Goal: Information Seeking & Learning: Learn about a topic

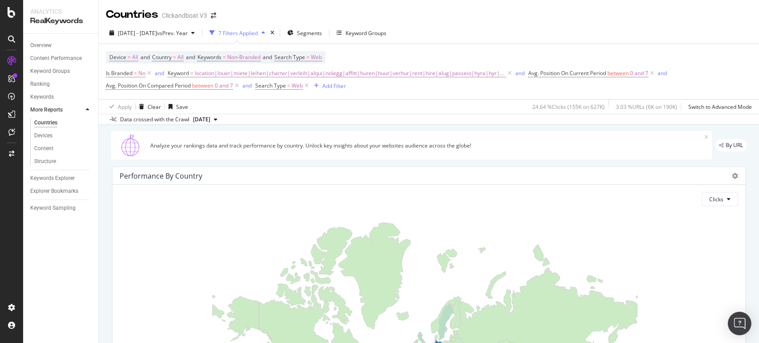
click at [740, 316] on div "Open Intercom Messenger" at bounding box center [740, 324] width 24 height 24
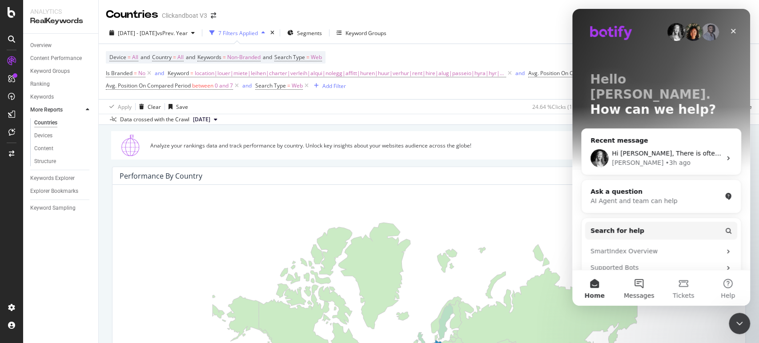
click at [640, 286] on button "Messages" at bounding box center [639, 288] width 44 height 36
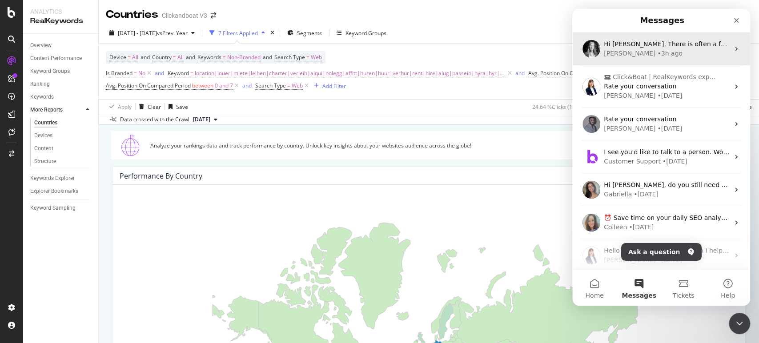
click at [651, 59] on div "Hi Ilona, There is often a few days delay in the Google Search Console data, th…" at bounding box center [661, 48] width 178 height 33
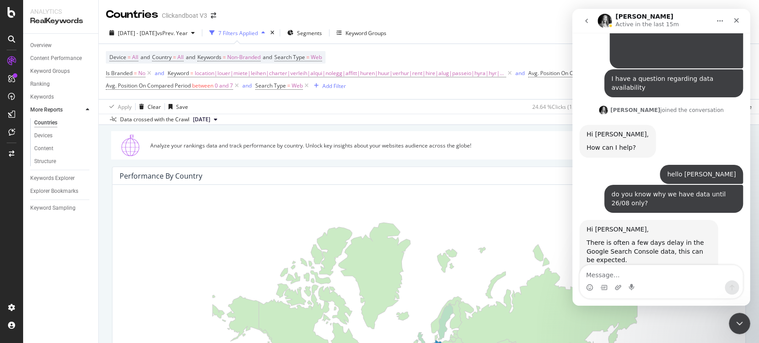
click at [636, 277] on textarea "Message…" at bounding box center [661, 272] width 163 height 15
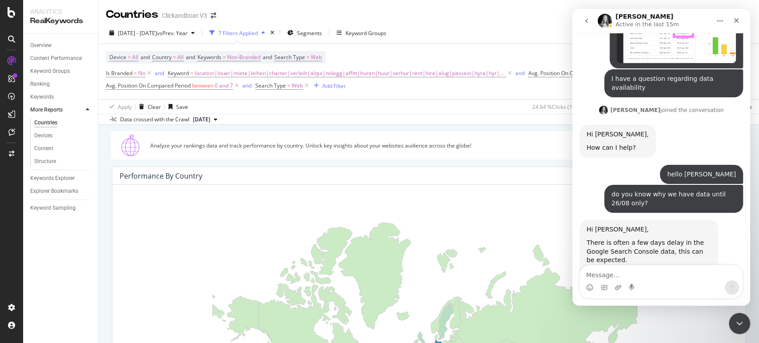
scroll to position [359, 0]
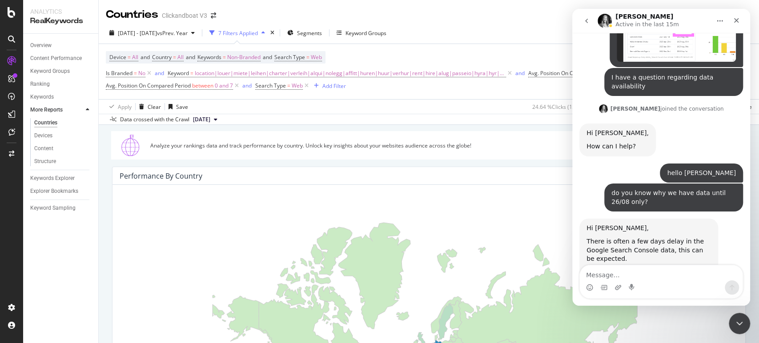
click at [636, 277] on textarea "Message…" at bounding box center [661, 272] width 163 height 15
type textarea "thank you"
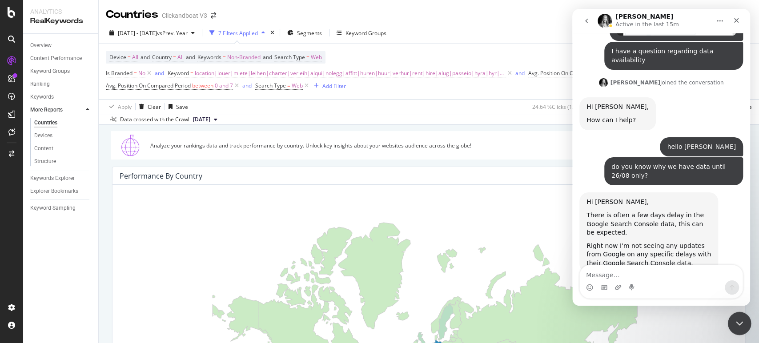
click at [738, 326] on icon "Close Intercom Messenger" at bounding box center [738, 322] width 11 height 11
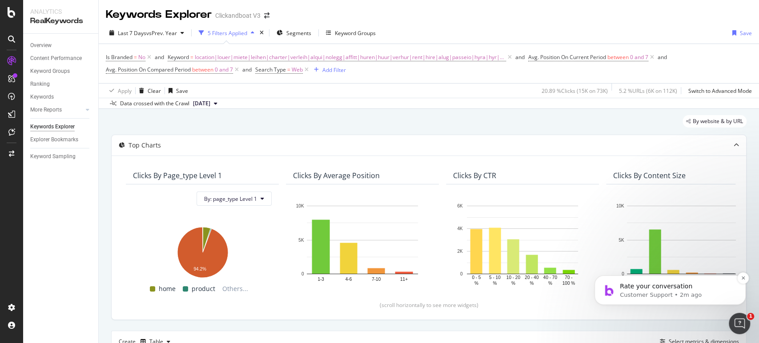
scroll to position [456, 0]
click at [664, 298] on p "Customer Support • 2m ago" at bounding box center [677, 295] width 115 height 8
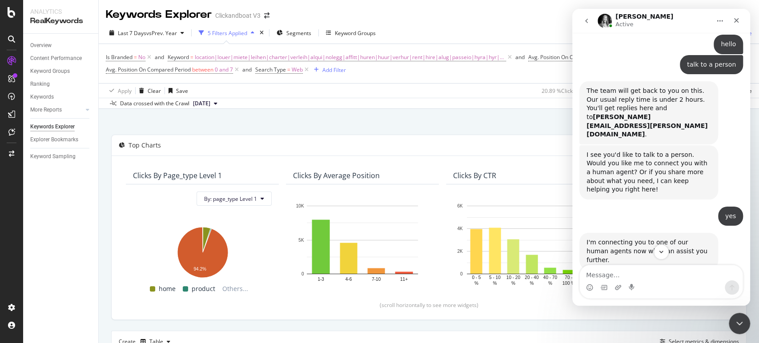
scroll to position [471, 0]
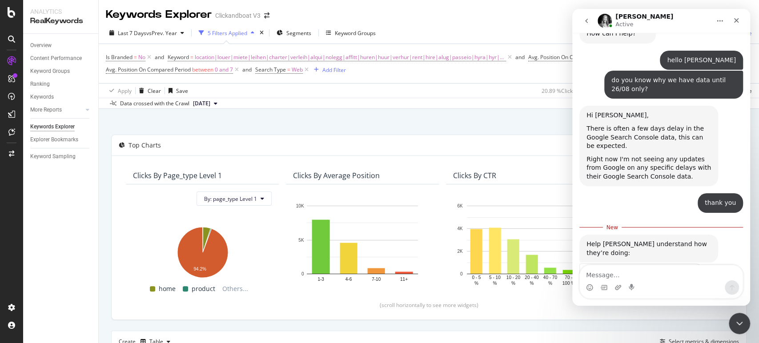
click at [692, 264] on div "Rate your conversation Terrible Bad OK Great Amazing" at bounding box center [642, 288] width 124 height 49
click at [687, 288] on span "Amazing" at bounding box center [684, 296] width 16 height 16
click at [738, 316] on div "Close Intercom Messenger" at bounding box center [738, 322] width 21 height 21
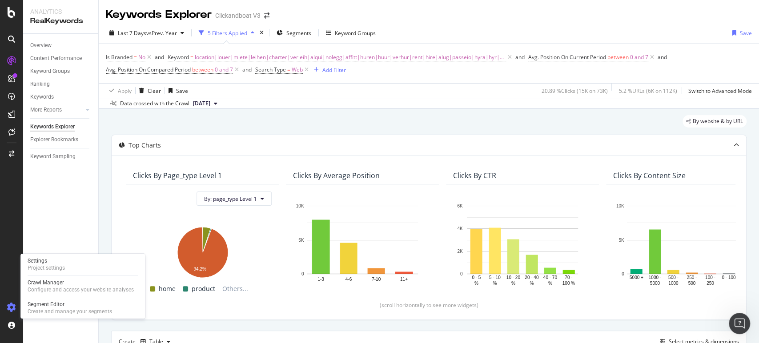
scroll to position [495, 0]
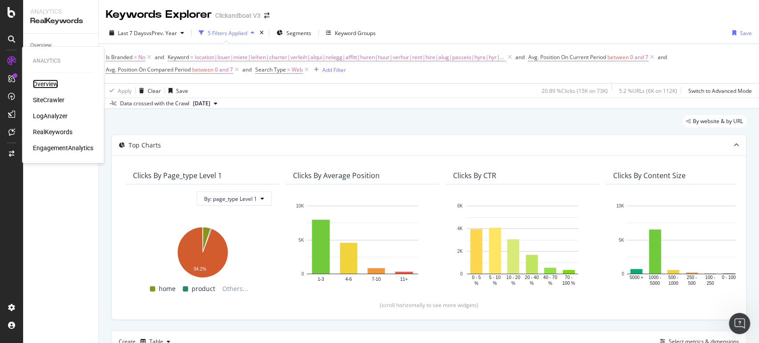
click at [54, 84] on div "Overview" at bounding box center [45, 84] width 25 height 9
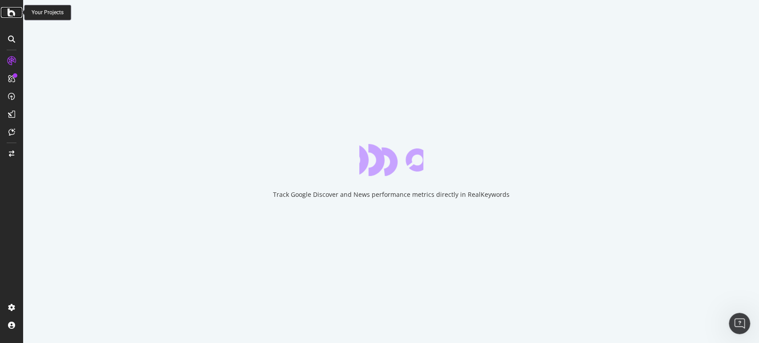
click at [10, 12] on icon at bounding box center [12, 12] width 8 height 11
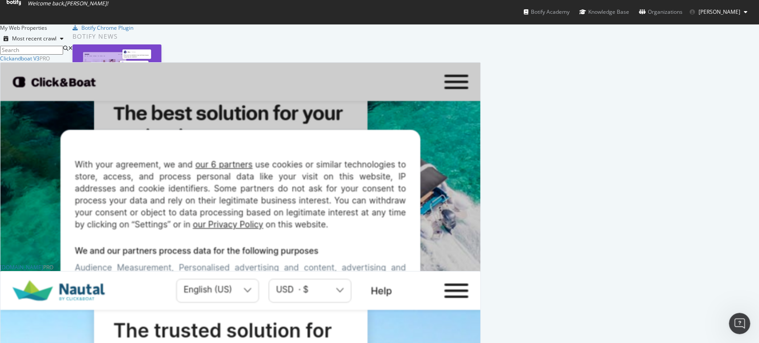
drag, startPoint x: 136, startPoint y: 233, endPoint x: 70, endPoint y: 235, distance: 66.3
click at [70, 235] on div "My Web Properties Most recent crawl Clickandboat V3 Pro Analytics Overview Site…" at bounding box center [379, 338] width 759 height 629
click at [20, 5] on icon at bounding box center [14, 2] width 14 height 5
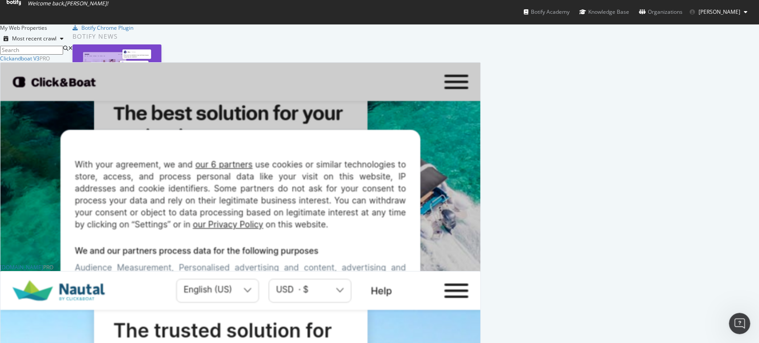
scroll to position [325, 0]
click at [22, 6] on span "Welcome back, Ilona Kazakova !" at bounding box center [57, 3] width 101 height 7
click at [18, 5] on icon at bounding box center [14, 2] width 14 height 5
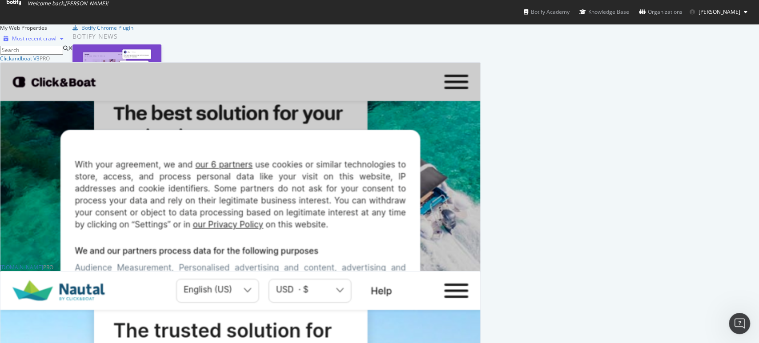
click at [67, 41] on div "button" at bounding box center [61, 38] width 11 height 5
click at [267, 80] on div "Alphabetical order" at bounding box center [255, 77] width 46 height 8
click at [15, 5] on icon at bounding box center [14, 2] width 14 height 5
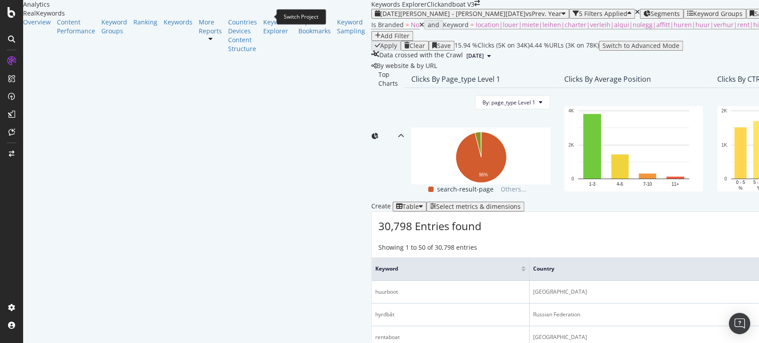
click at [475, 6] on icon "arrow-right-arrow-left" at bounding box center [477, 3] width 5 height 6
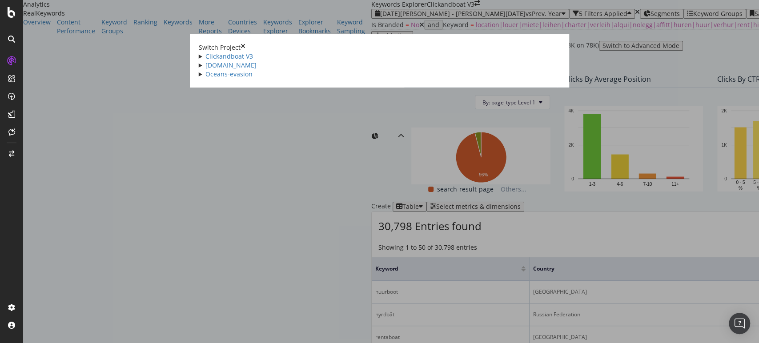
click at [561, 43] on div "Switch Project" at bounding box center [380, 47] width 362 height 9
click at [245, 43] on icon "times" at bounding box center [243, 47] width 5 height 9
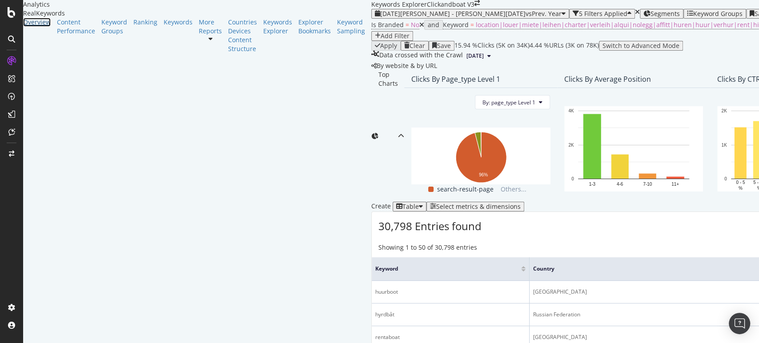
drag, startPoint x: 35, startPoint y: 42, endPoint x: 76, endPoint y: 151, distance: 115.8
click at [35, 27] on div "Overview" at bounding box center [37, 22] width 28 height 9
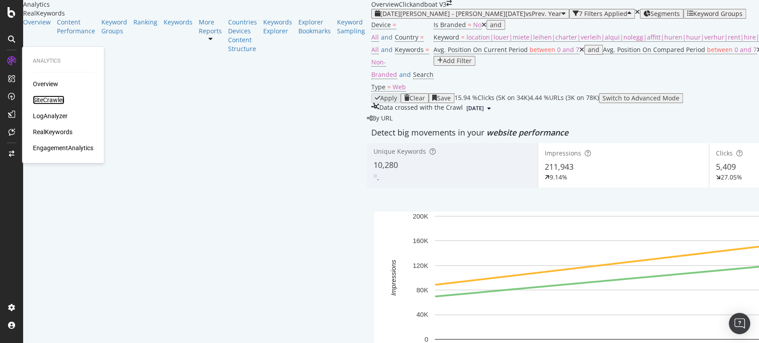
click at [60, 99] on div "SiteCrawler" at bounding box center [49, 100] width 32 height 9
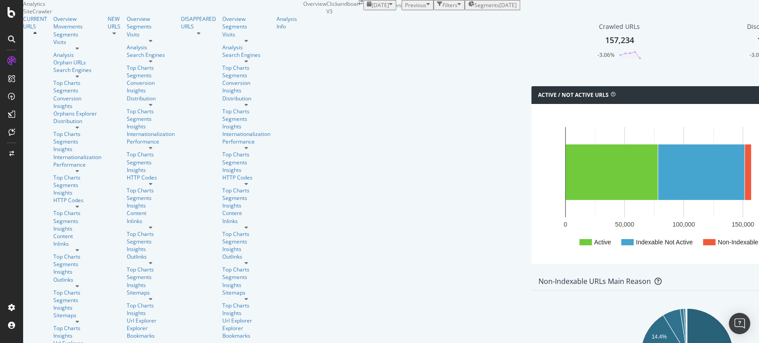
drag, startPoint x: 645, startPoint y: 141, endPoint x: 636, endPoint y: 156, distance: 17.3
click at [527, 270] on div "Active / Not Active URLs Chart (by Value) Chart (by Percentage) Table Expand Ex…" at bounding box center [687, 179] width 320 height 187
click at [84, 319] on div at bounding box center [77, 321] width 48 height 5
drag, startPoint x: 49, startPoint y: 198, endPoint x: 67, endPoint y: 208, distance: 20.3
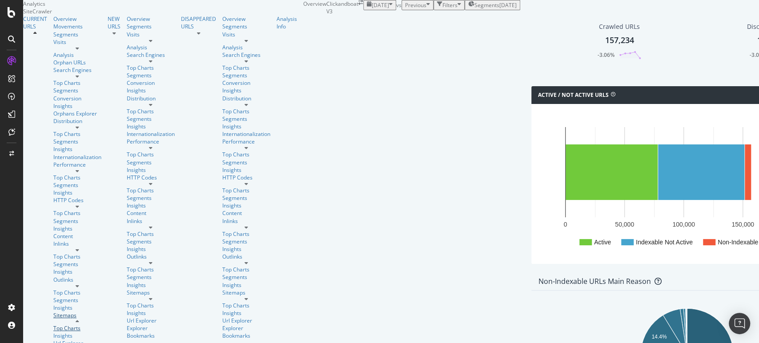
click at [53, 312] on div "Sitemaps" at bounding box center [77, 316] width 48 height 8
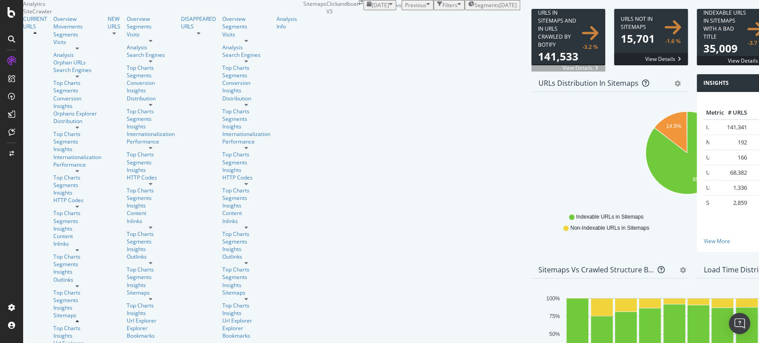
drag, startPoint x: 387, startPoint y: 265, endPoint x: 324, endPoint y: 263, distance: 63.6
click at [543, 232] on div "Indexable URLs in Sitemaps Non-Indexable URLs in Sitemaps URLs not in Structure…" at bounding box center [609, 222] width 133 height 20
click at [654, 153] on icon "A chart." at bounding box center [670, 132] width 33 height 41
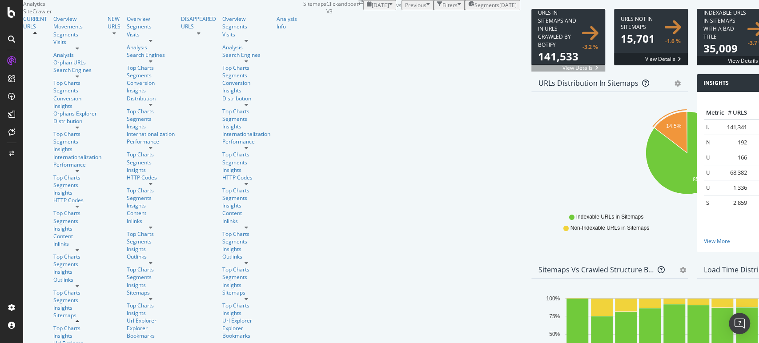
drag, startPoint x: 383, startPoint y: 262, endPoint x: 327, endPoint y: 262, distance: 56.5
click at [543, 232] on div "Indexable URLs in Sitemaps Non-Indexable URLs in Sitemaps URLs not in Structure…" at bounding box center [609, 222] width 133 height 20
click at [539, 209] on icon "14.5% 85.4%" at bounding box center [687, 157] width 296 height 103
drag, startPoint x: 392, startPoint y: 265, endPoint x: 327, endPoint y: 266, distance: 64.9
click at [543, 232] on div "Indexable URLs in Sitemaps Non-Indexable URLs in Sitemaps URLs not in Structure…" at bounding box center [609, 222] width 133 height 20
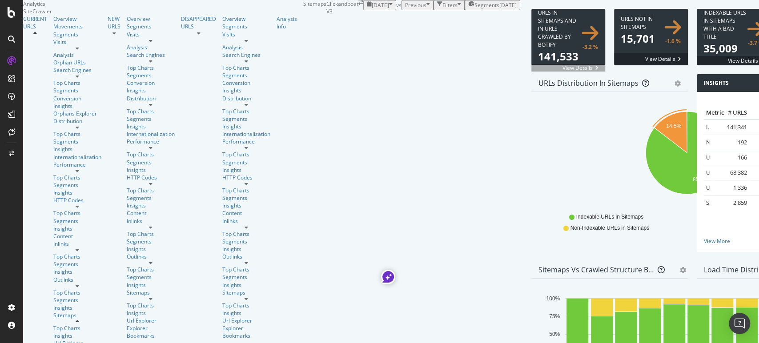
copy span "URLs not in Structure"
click at [539, 183] on icon "14.5% 85.4%" at bounding box center [687, 157] width 296 height 103
click at [571, 225] on span "Non-Indexable URLs in Sitemaps" at bounding box center [610, 229] width 79 height 8
drag, startPoint x: 225, startPoint y: 209, endPoint x: 250, endPoint y: 213, distance: 26.0
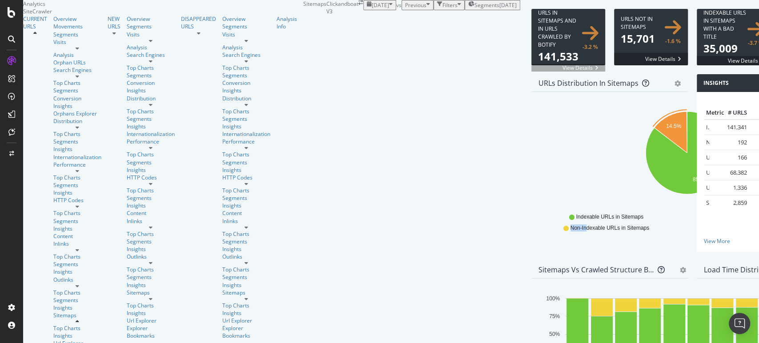
click at [543, 213] on div "Indexable URLs in Sitemaps Non-Indexable URLs in Sitemaps URLs not in Structure…" at bounding box center [609, 222] width 133 height 20
click at [539, 117] on icon "14.5% 85.4%" at bounding box center [687, 157] width 296 height 103
click at [571, 225] on span "Non-Indexable URLs in Sitemaps" at bounding box center [610, 229] width 79 height 8
drag, startPoint x: 585, startPoint y: 90, endPoint x: 559, endPoint y: 89, distance: 26.2
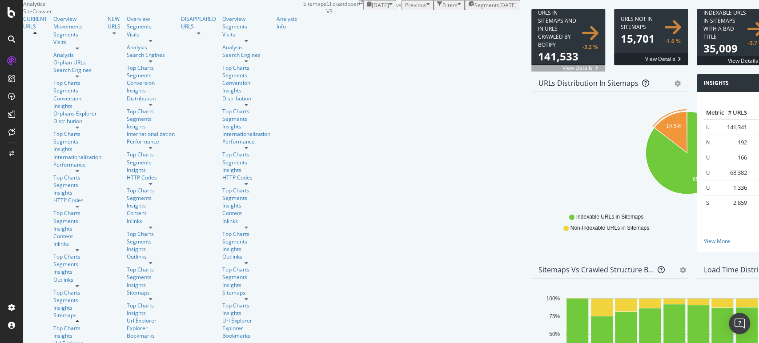
drag, startPoint x: 116, startPoint y: 79, endPoint x: 246, endPoint y: 79, distance: 130.3
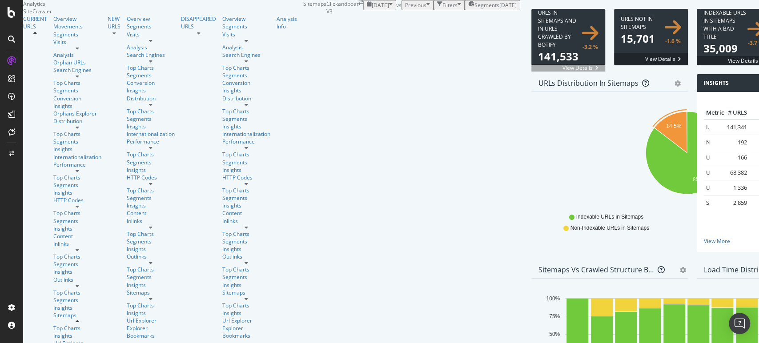
drag, startPoint x: 579, startPoint y: 141, endPoint x: 563, endPoint y: 140, distance: 15.6
click at [577, 242] on icon at bounding box center [579, 239] width 5 height 5
drag, startPoint x: 253, startPoint y: 180, endPoint x: 408, endPoint y: 208, distance: 158.2
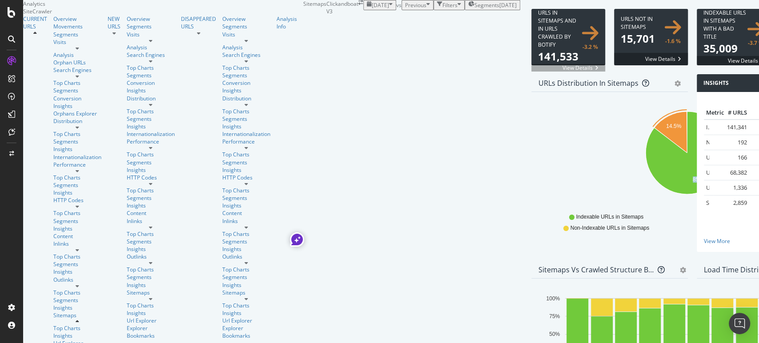
click at [614, 65] on span at bounding box center [651, 37] width 74 height 56
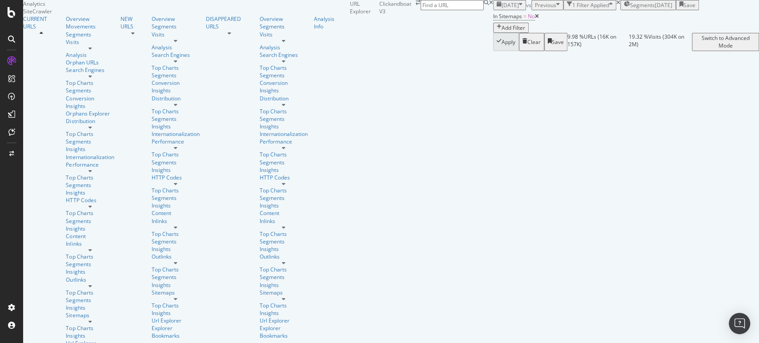
scroll to position [49, 0]
click at [502, 32] on div "Add Filter" at bounding box center [514, 28] width 24 height 8
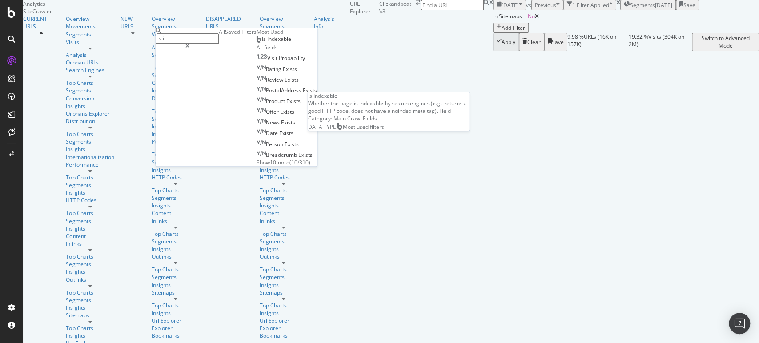
type input "is i"
click at [262, 43] on span "Is Indexable" at bounding box center [276, 39] width 29 height 8
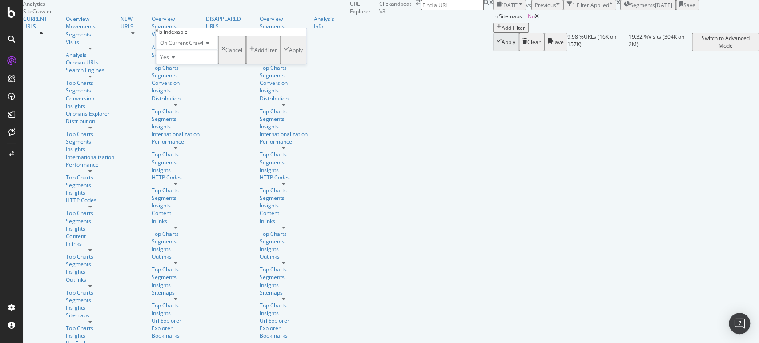
click at [289, 54] on div "Apply" at bounding box center [296, 50] width 14 height 8
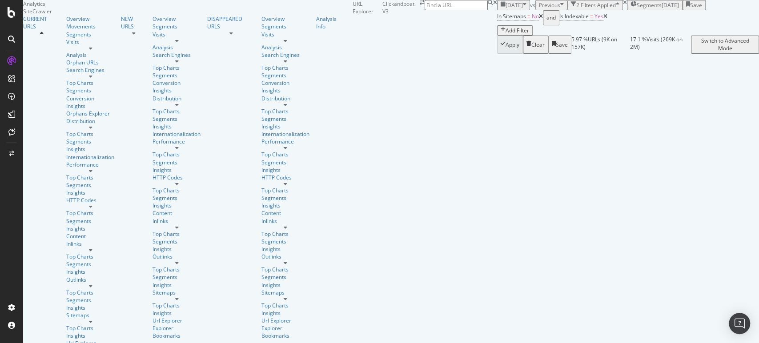
scroll to position [1782, 0]
drag, startPoint x: 728, startPoint y: 304, endPoint x: 435, endPoint y: 149, distance: 331.4
drag, startPoint x: 142, startPoint y: 193, endPoint x: 110, endPoint y: 193, distance: 32.0
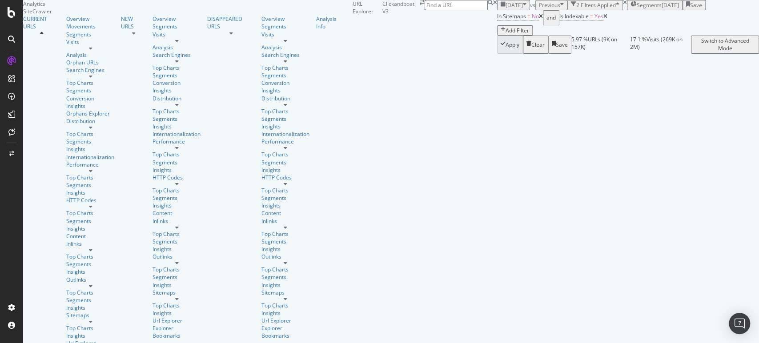
click at [66, 312] on div "Sitemaps" at bounding box center [90, 316] width 48 height 8
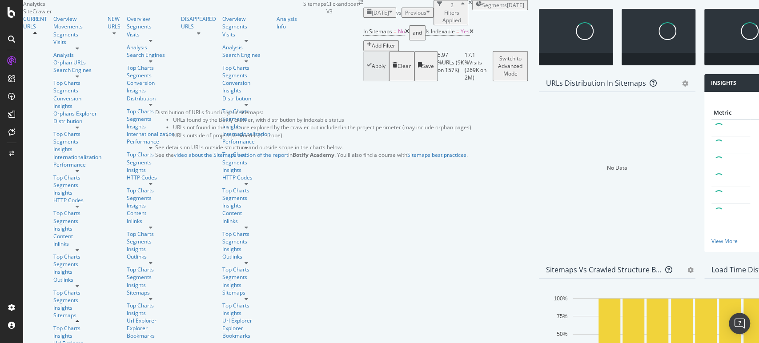
click at [650, 87] on icon at bounding box center [653, 83] width 7 height 7
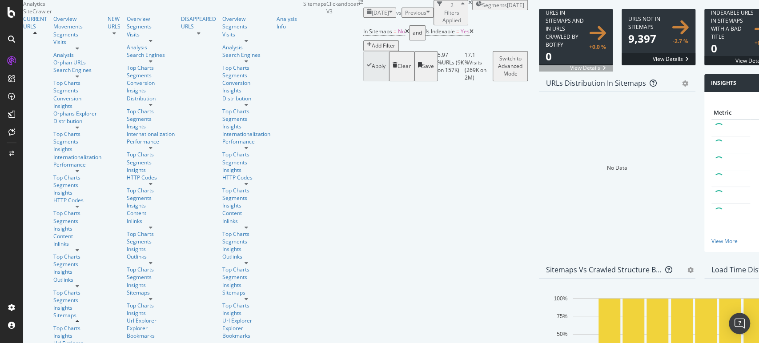
scroll to position [49, 0]
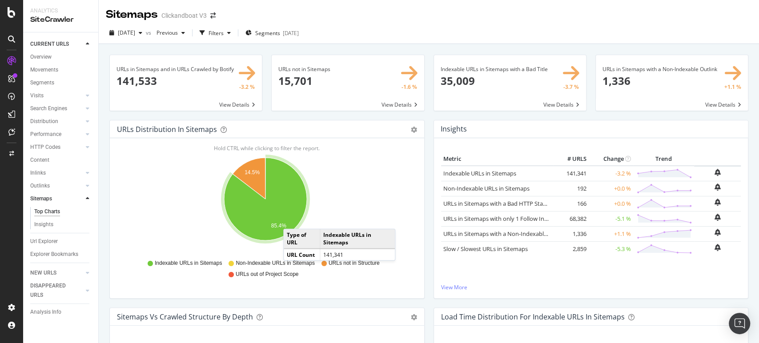
scroll to position [49, 0]
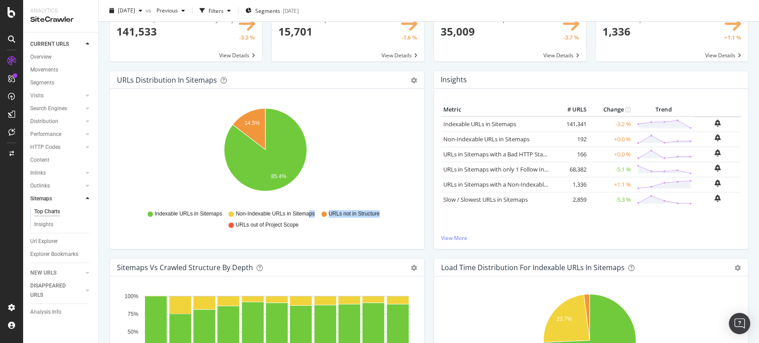
drag, startPoint x: 379, startPoint y: 215, endPoint x: 308, endPoint y: 218, distance: 71.2
click at [308, 218] on div "Indexable URLs in Sitemaps Non-Indexable URLs in Sitemaps URLs not in Structure…" at bounding box center [266, 219] width 291 height 20
click at [349, 167] on icon "14.5% 85.4%" at bounding box center [265, 154] width 296 height 103
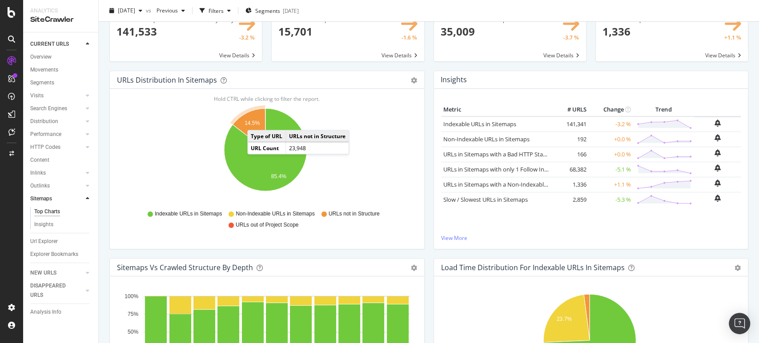
click at [256, 121] on text "14.5%" at bounding box center [252, 123] width 15 height 6
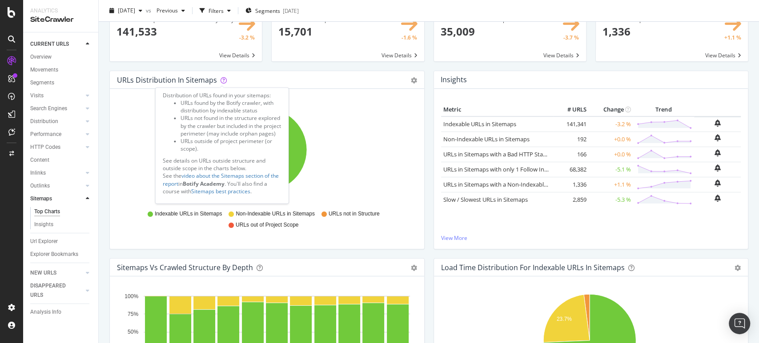
click at [221, 81] on icon at bounding box center [224, 80] width 6 height 6
click at [225, 195] on link "Sitemaps best practices" at bounding box center [220, 192] width 59 height 8
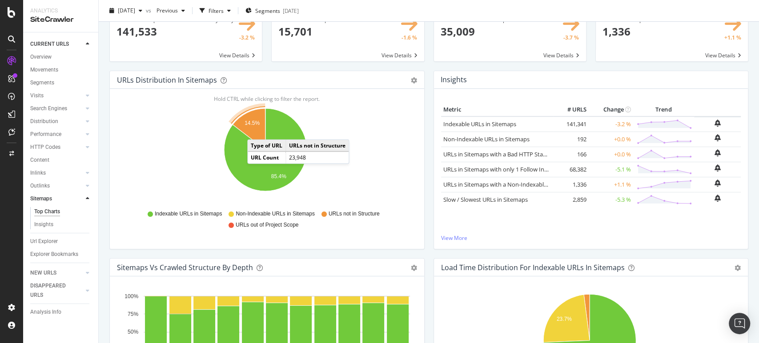
click at [256, 131] on icon "A chart." at bounding box center [249, 129] width 33 height 41
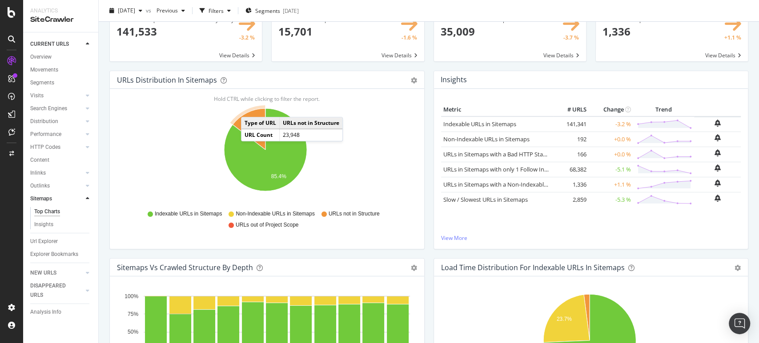
click at [250, 109] on icon "A chart." at bounding box center [248, 115] width 34 height 17
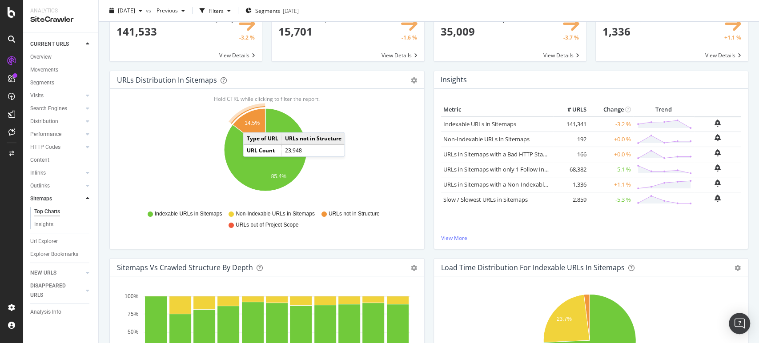
click at [252, 124] on text "14.5%" at bounding box center [252, 123] width 15 height 6
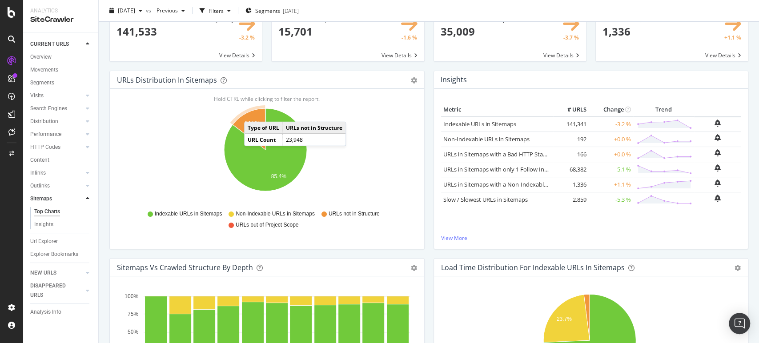
click at [253, 113] on icon "A chart." at bounding box center [249, 129] width 33 height 41
click at [251, 105] on icon "14.5% 85.4%" at bounding box center [265, 154] width 296 height 103
click at [256, 119] on icon "A chart." at bounding box center [249, 129] width 33 height 41
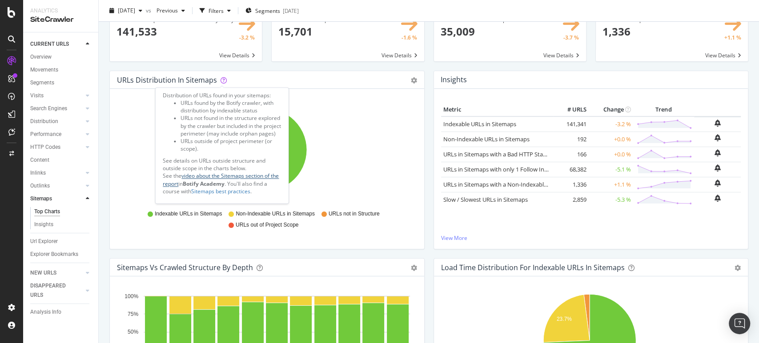
click at [241, 185] on link "video about the Sitemaps section of the report" at bounding box center [221, 180] width 116 height 15
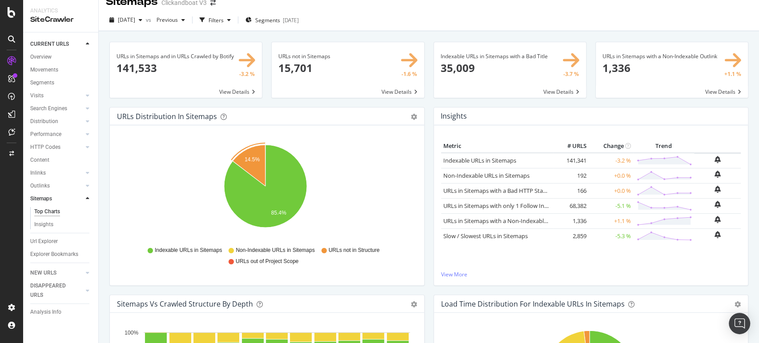
scroll to position [0, 0]
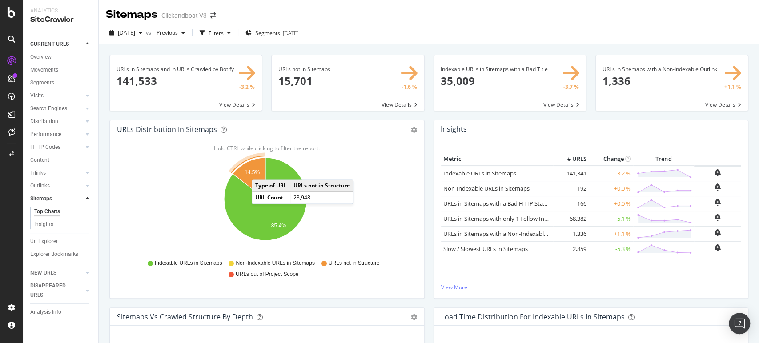
click at [301, 66] on span at bounding box center [348, 83] width 152 height 56
